Goal: Task Accomplishment & Management: Use online tool/utility

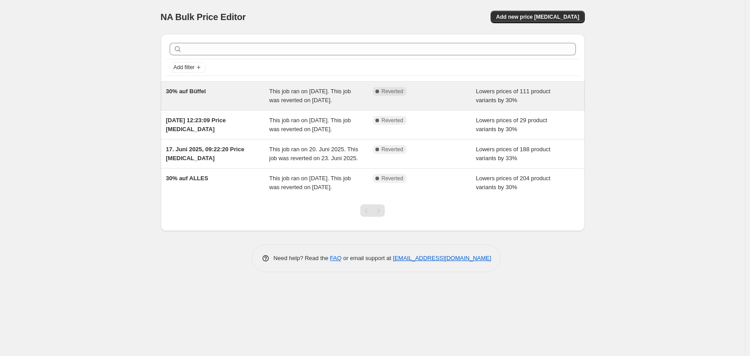
click at [220, 95] on div "30% auf Büffel" at bounding box center [218, 96] width 104 height 18
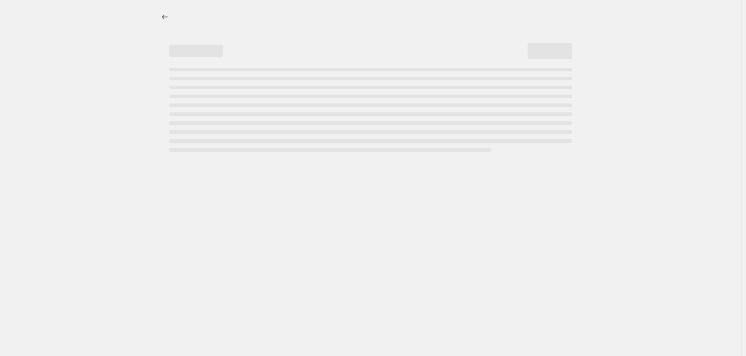
select select "percentage"
select select "collection"
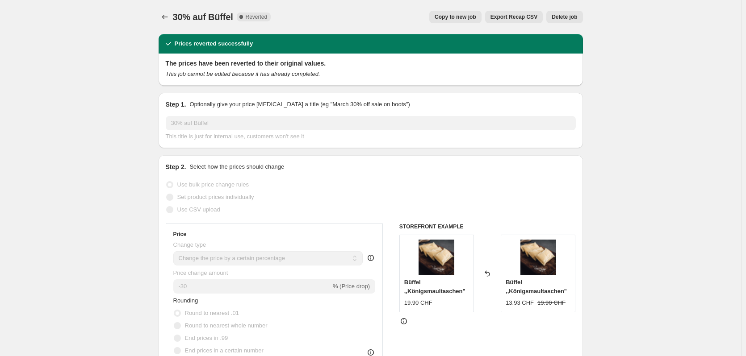
click at [469, 19] on span "Copy to new job" at bounding box center [455, 16] width 42 height 7
select select "percentage"
select select "collection"
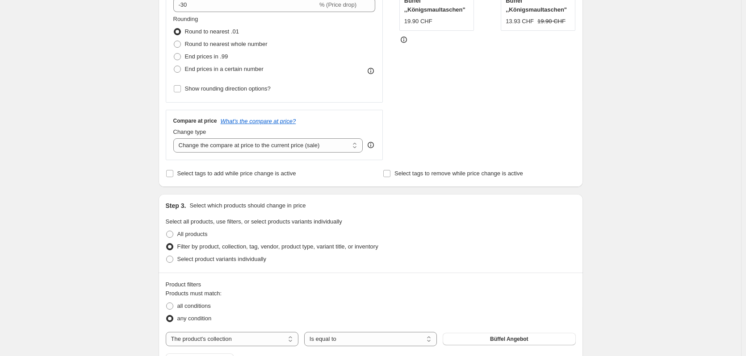
scroll to position [223, 0]
click at [208, 174] on span "Select tags to add while price change is active" at bounding box center [236, 173] width 119 height 7
click at [173, 174] on input "Select tags to add while price change is active" at bounding box center [169, 173] width 7 height 7
checkbox input "true"
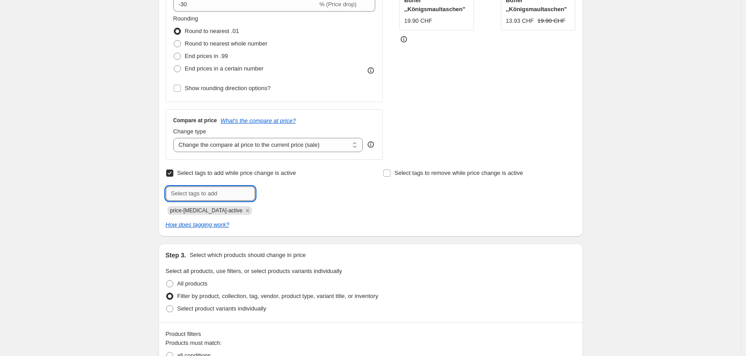
click at [199, 189] on input "text" at bounding box center [210, 194] width 89 height 14
type input "Deals"
click at [273, 194] on b "Add" at bounding box center [268, 193] width 10 height 6
click at [246, 211] on icon "Remove price-change-job-active" at bounding box center [247, 210] width 3 height 3
click at [94, 208] on div "Create new price [MEDICAL_DATA]. This page is ready Create new price [MEDICAL_D…" at bounding box center [370, 298] width 741 height 1043
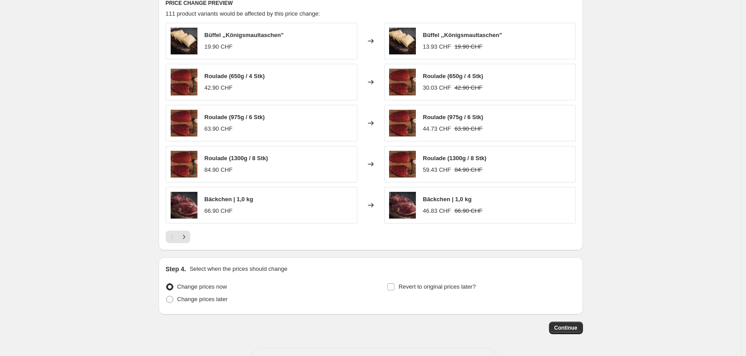
scroll to position [687, 0]
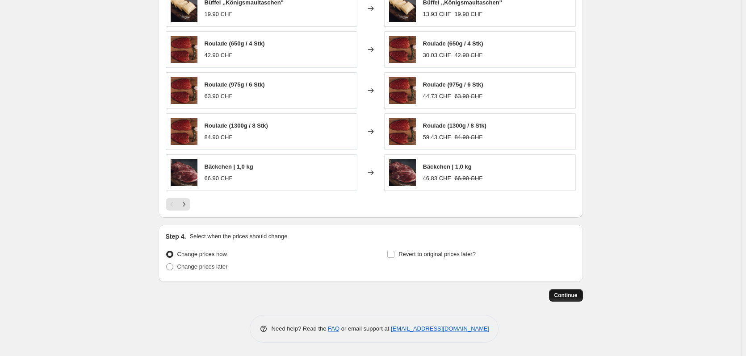
click at [573, 299] on span "Continue" at bounding box center [565, 295] width 23 height 7
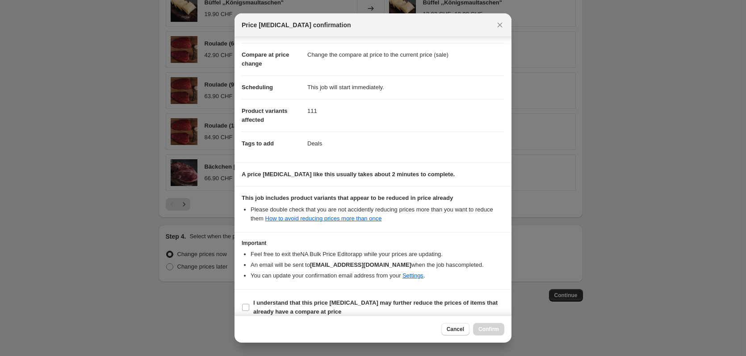
scroll to position [43, 0]
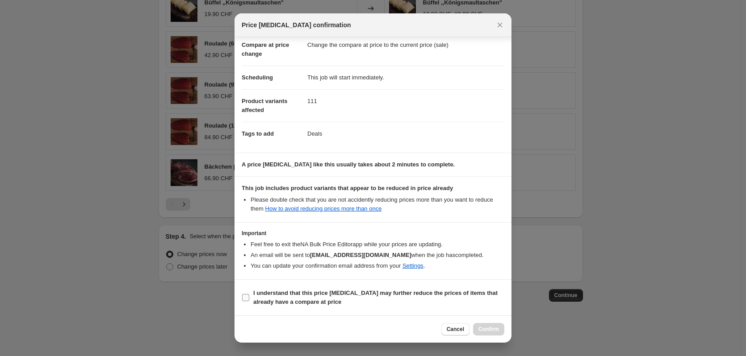
click at [246, 298] on input "I understand that this price [MEDICAL_DATA] may further reduce the prices of it…" at bounding box center [245, 297] width 7 height 7
checkbox input "true"
click at [488, 330] on span "Confirm" at bounding box center [488, 329] width 21 height 7
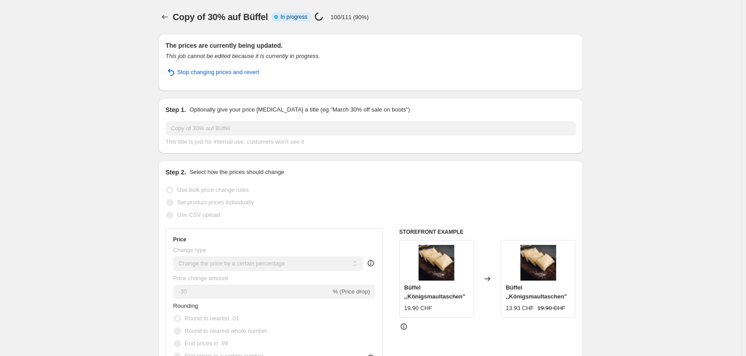
select select "percentage"
select select "collection"
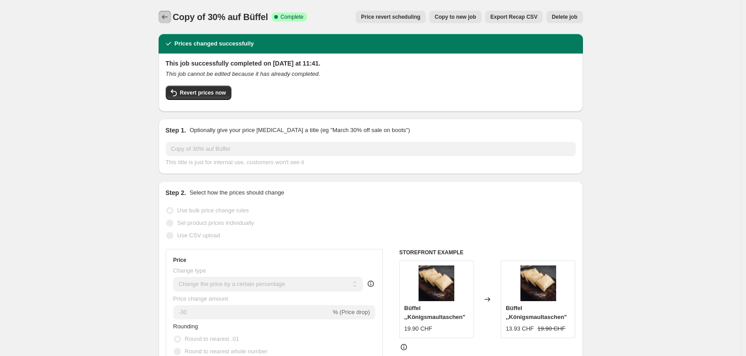
click at [167, 20] on icon "Price change jobs" at bounding box center [164, 17] width 9 height 9
